Goal: Task Accomplishment & Management: Complete application form

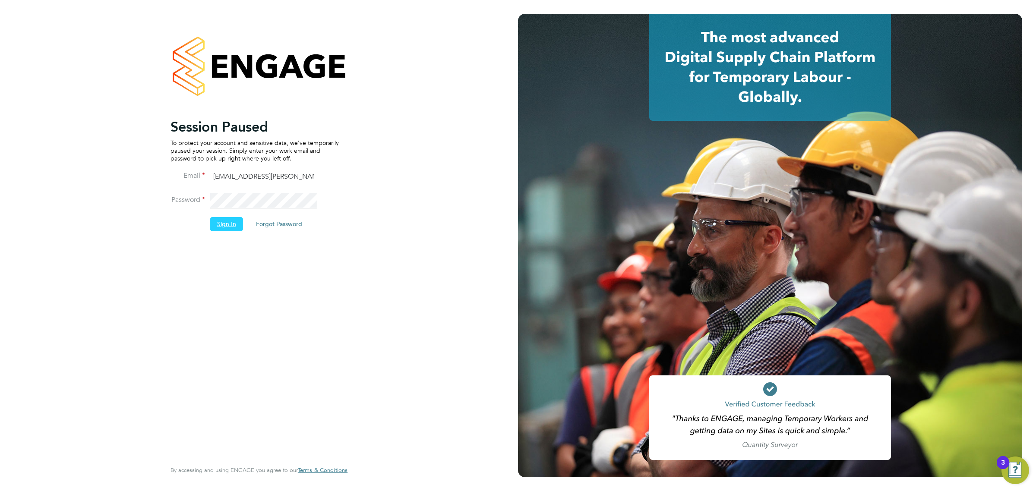
click at [220, 223] on button "Sign In" at bounding box center [226, 224] width 33 height 14
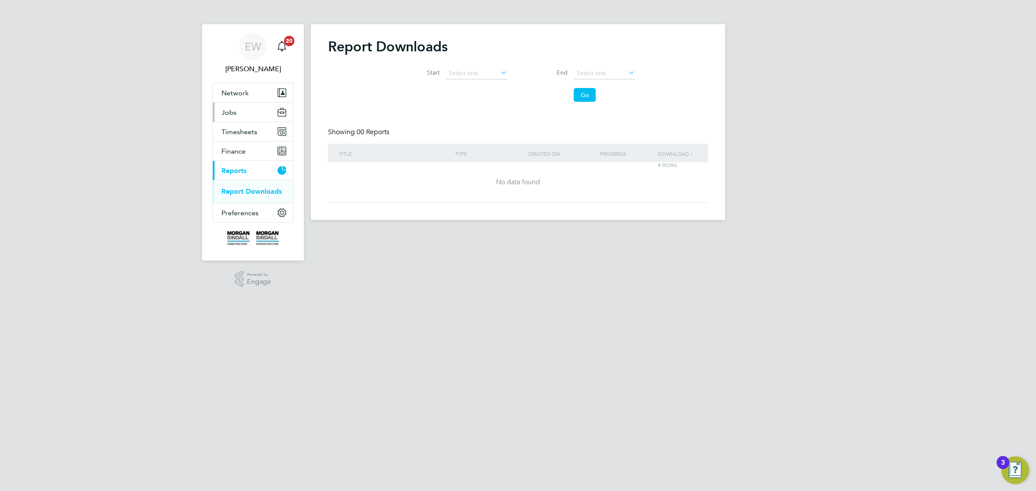
click at [229, 113] on span "Jobs" at bounding box center [228, 112] width 15 height 8
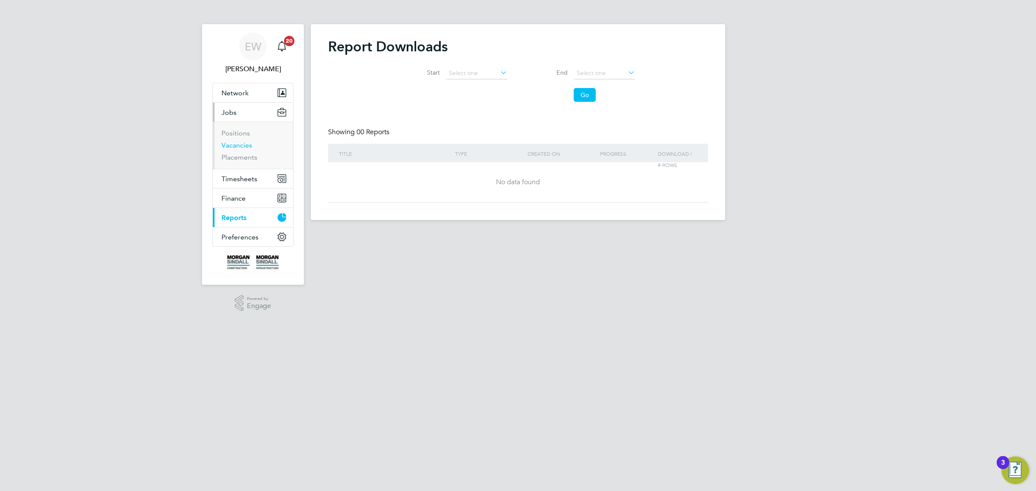
click at [243, 145] on link "Vacancies" at bounding box center [236, 145] width 31 height 8
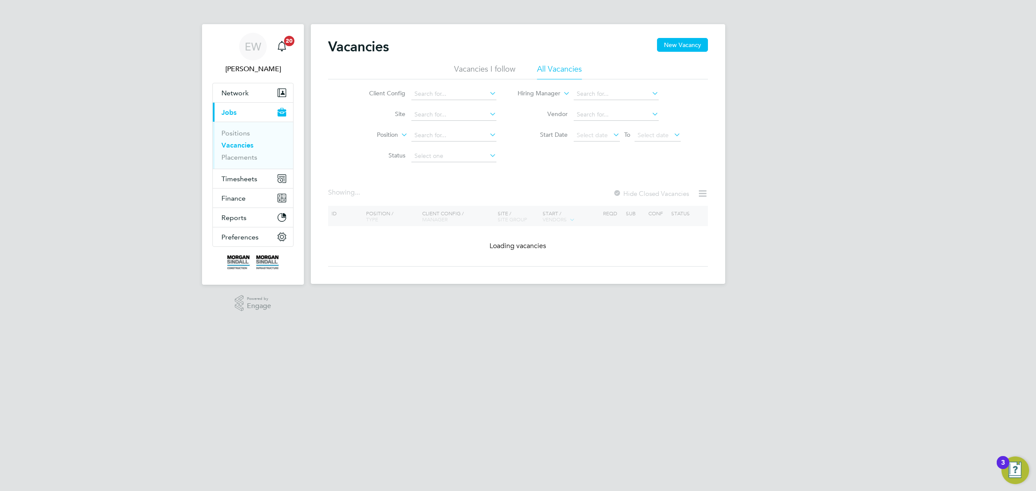
click at [432, 86] on li "Client Config" at bounding box center [426, 94] width 162 height 21
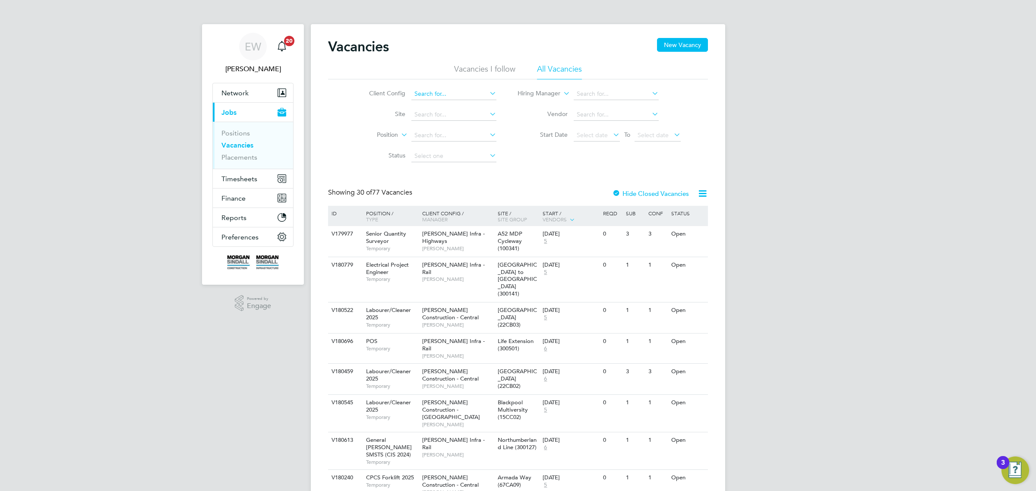
click at [432, 91] on input at bounding box center [453, 94] width 85 height 12
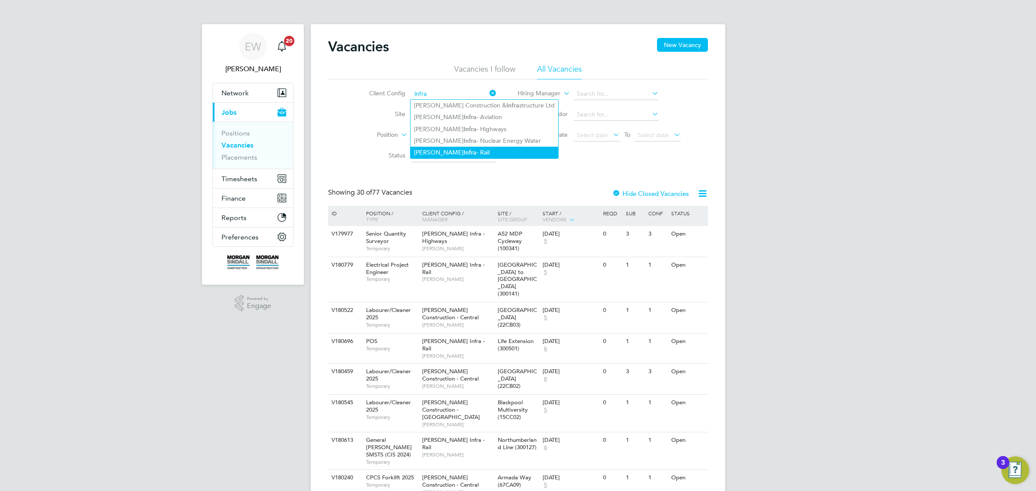
type input "[PERSON_NAME] Infra - Rail"
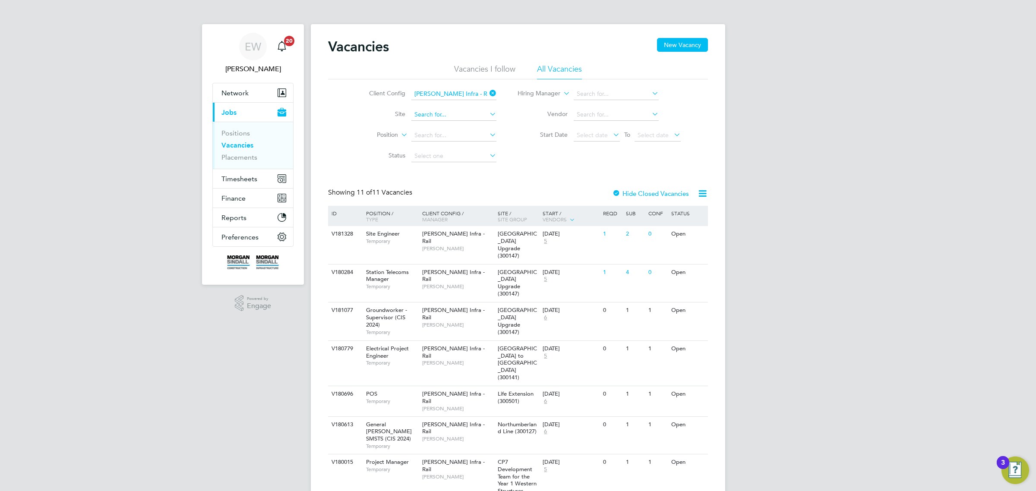
click at [439, 115] on input at bounding box center [453, 115] width 85 height 12
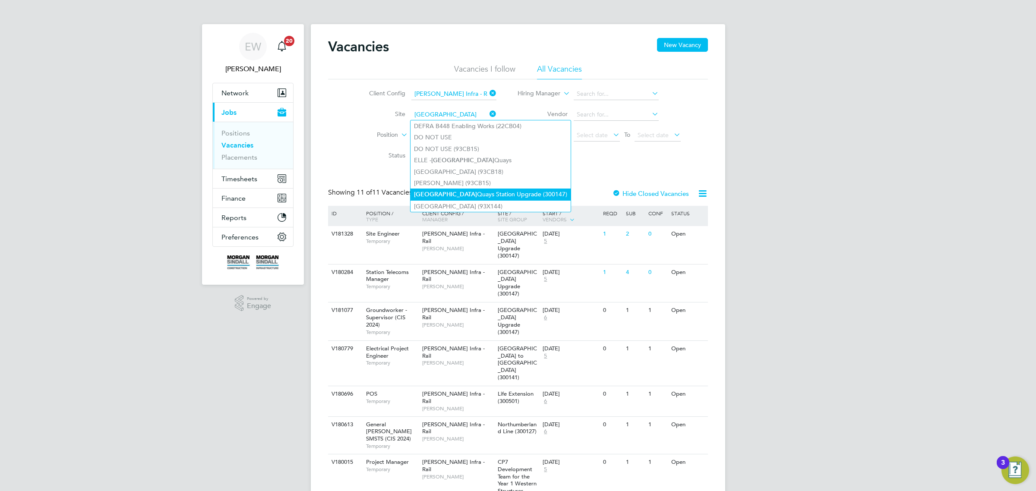
click at [455, 192] on li "Surrey Quays Station Upgrade (300147)" at bounding box center [490, 195] width 160 height 12
type input "[GEOGRAPHIC_DATA] Upgrade (300147)"
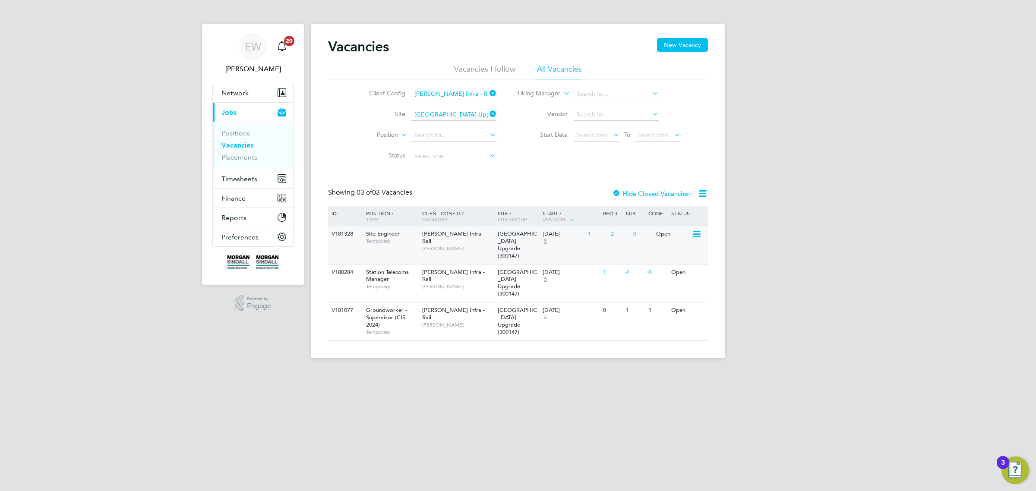
click at [510, 236] on span "[GEOGRAPHIC_DATA] Upgrade (300147)" at bounding box center [517, 244] width 39 height 29
